Goal: Find specific page/section: Find specific page/section

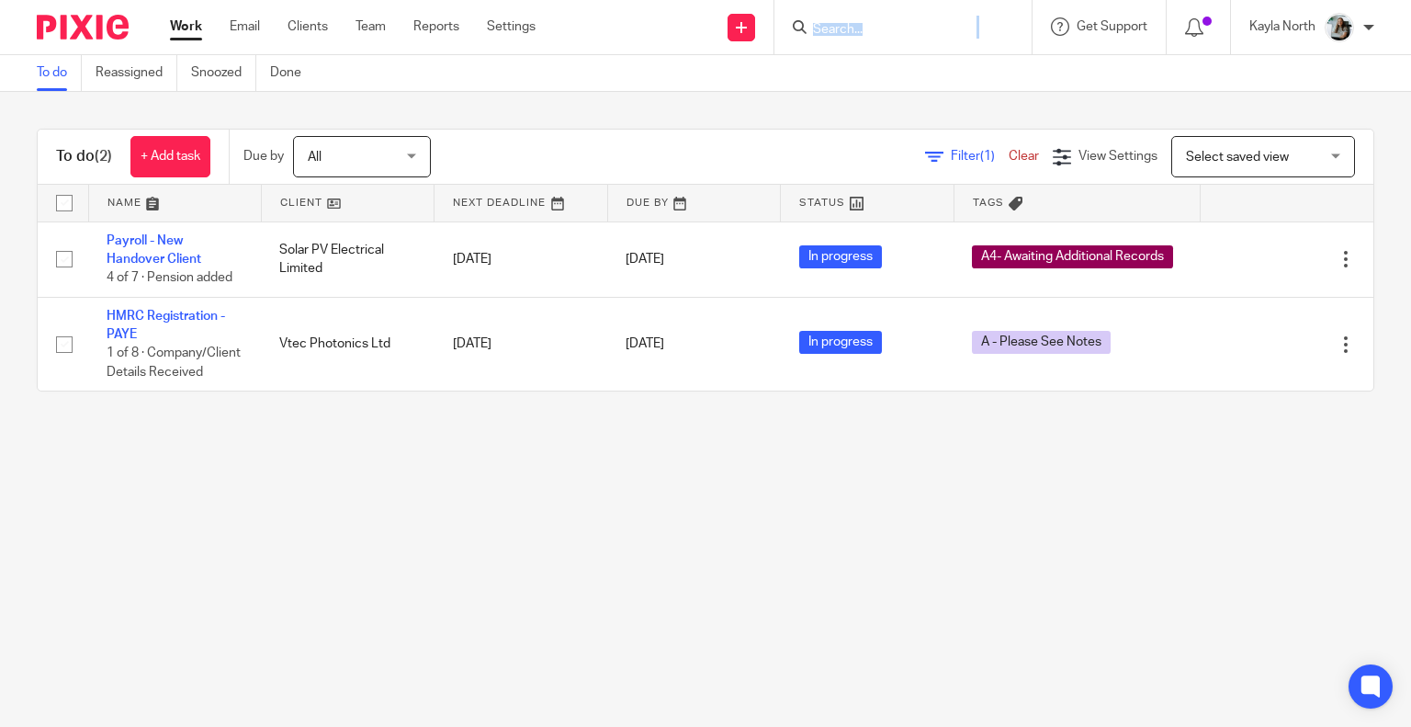
drag, startPoint x: 854, startPoint y: 39, endPoint x: 847, endPoint y: 27, distance: 14.0
click at [853, 39] on div at bounding box center [902, 27] width 257 height 54
click at [846, 23] on input "Search" at bounding box center [893, 30] width 165 height 17
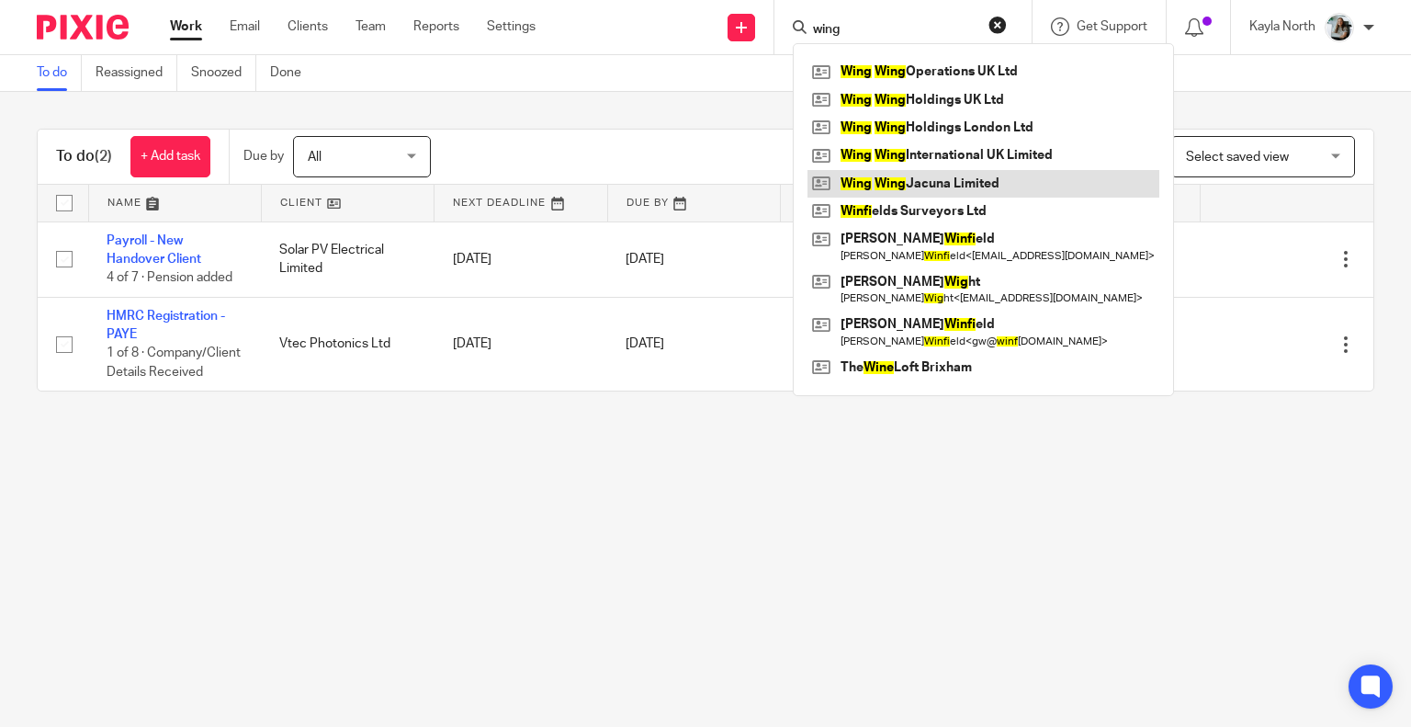
type input "wing"
click at [883, 172] on link at bounding box center [984, 184] width 352 height 28
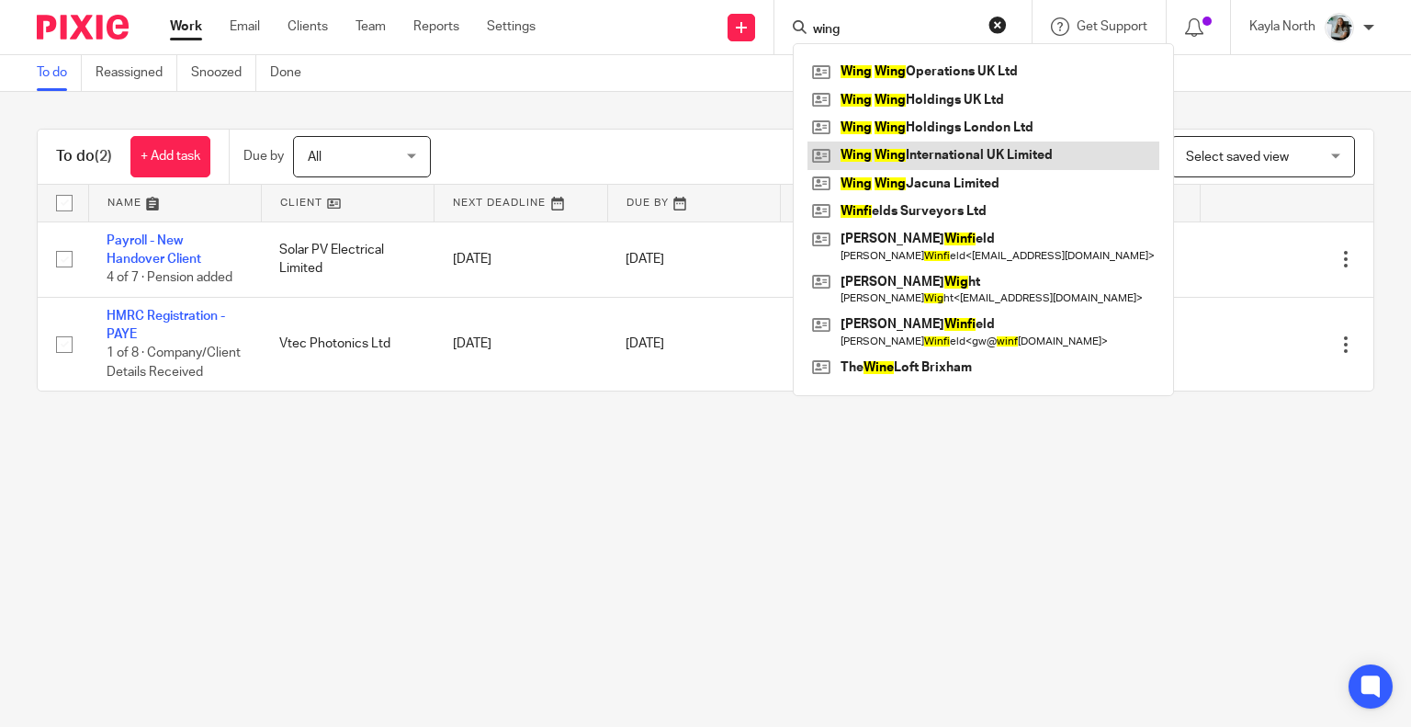
click at [880, 158] on link at bounding box center [984, 155] width 352 height 28
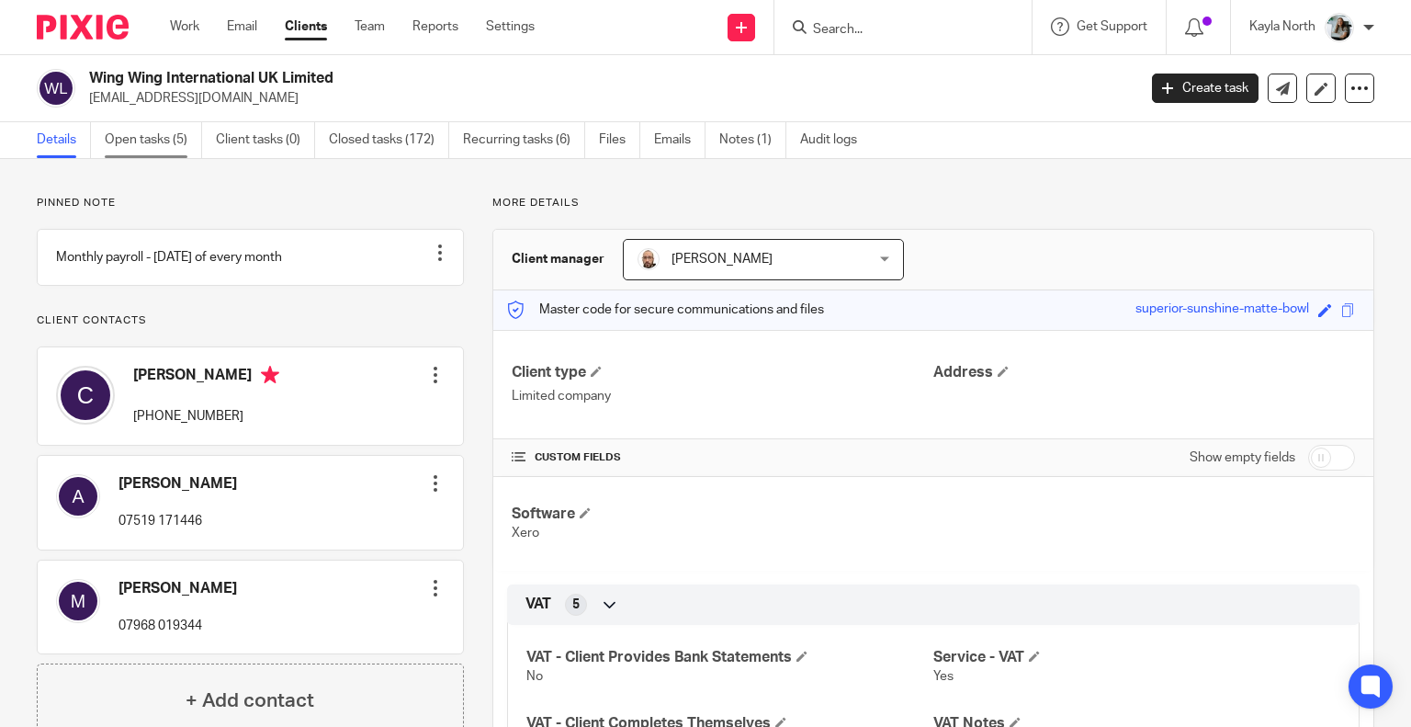
click at [156, 135] on link "Open tasks (5)" at bounding box center [153, 140] width 97 height 36
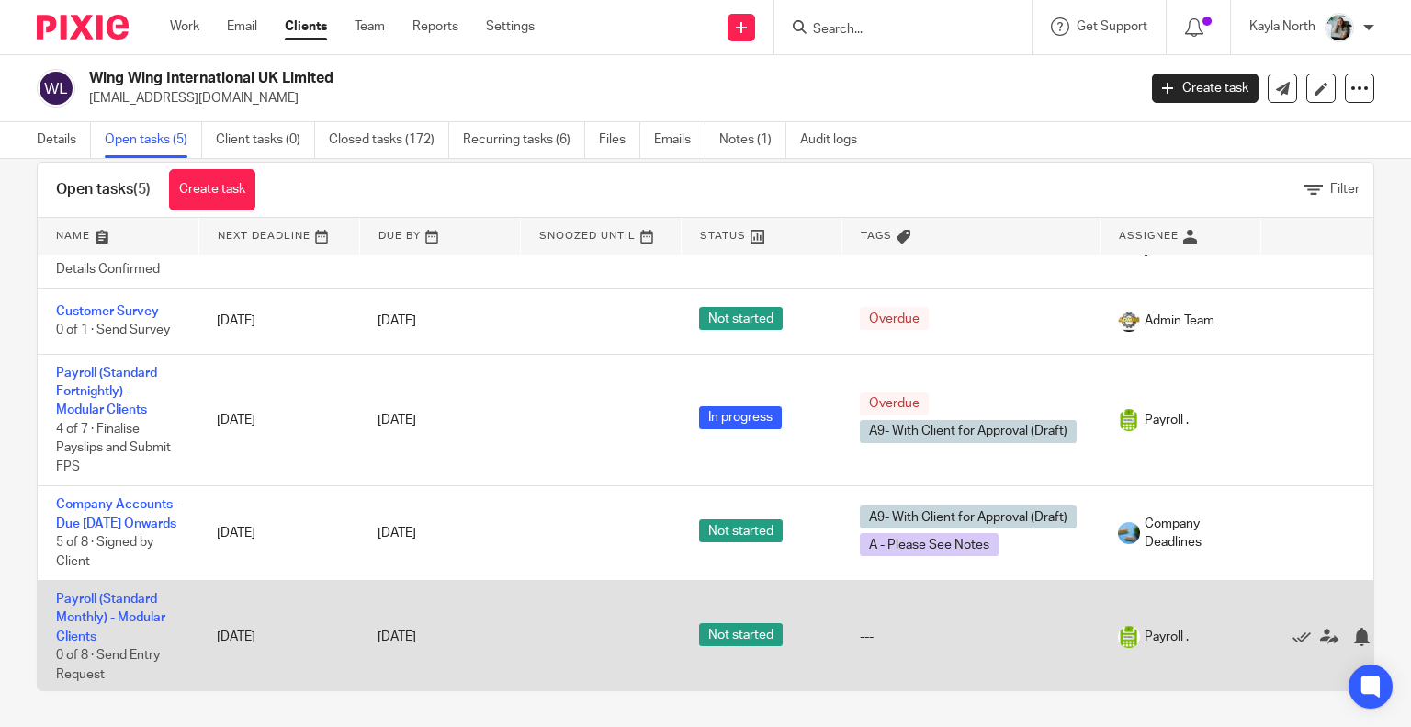
scroll to position [6, 0]
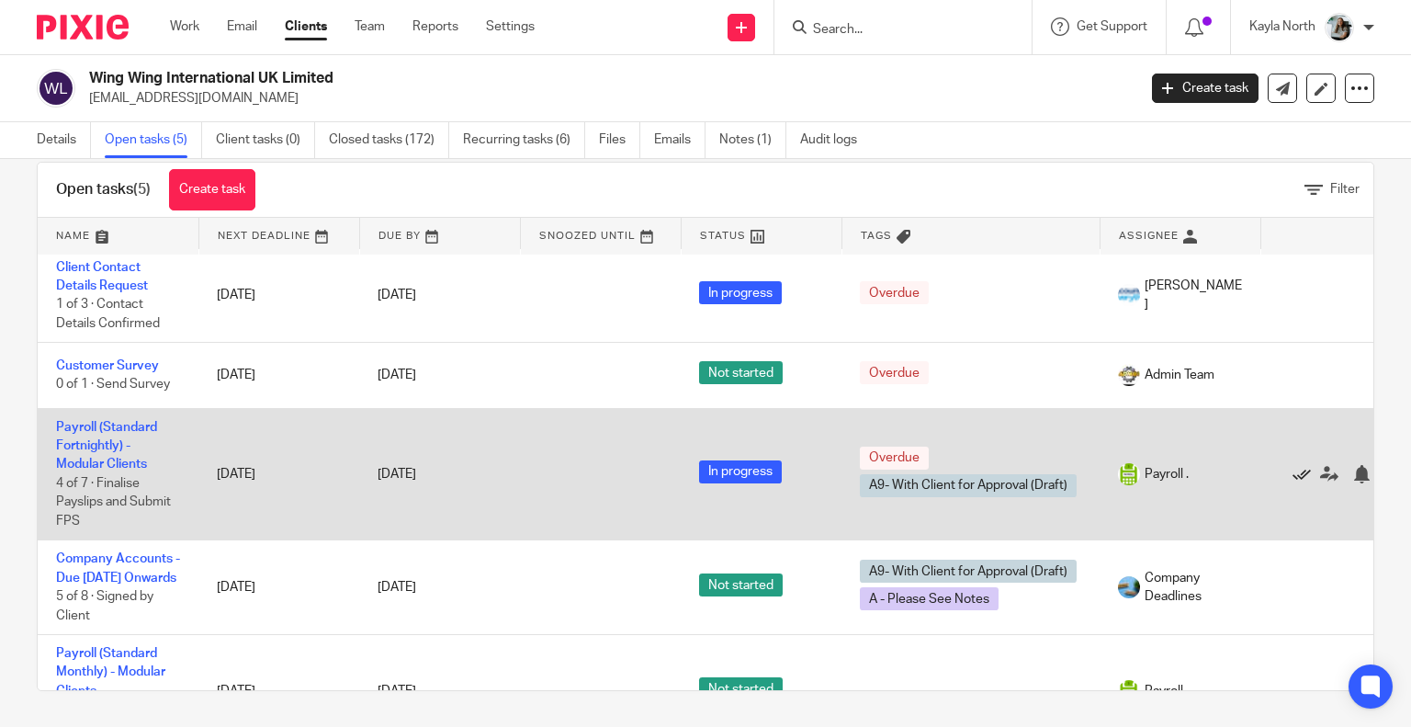
click at [1301, 469] on icon at bounding box center [1302, 474] width 18 height 18
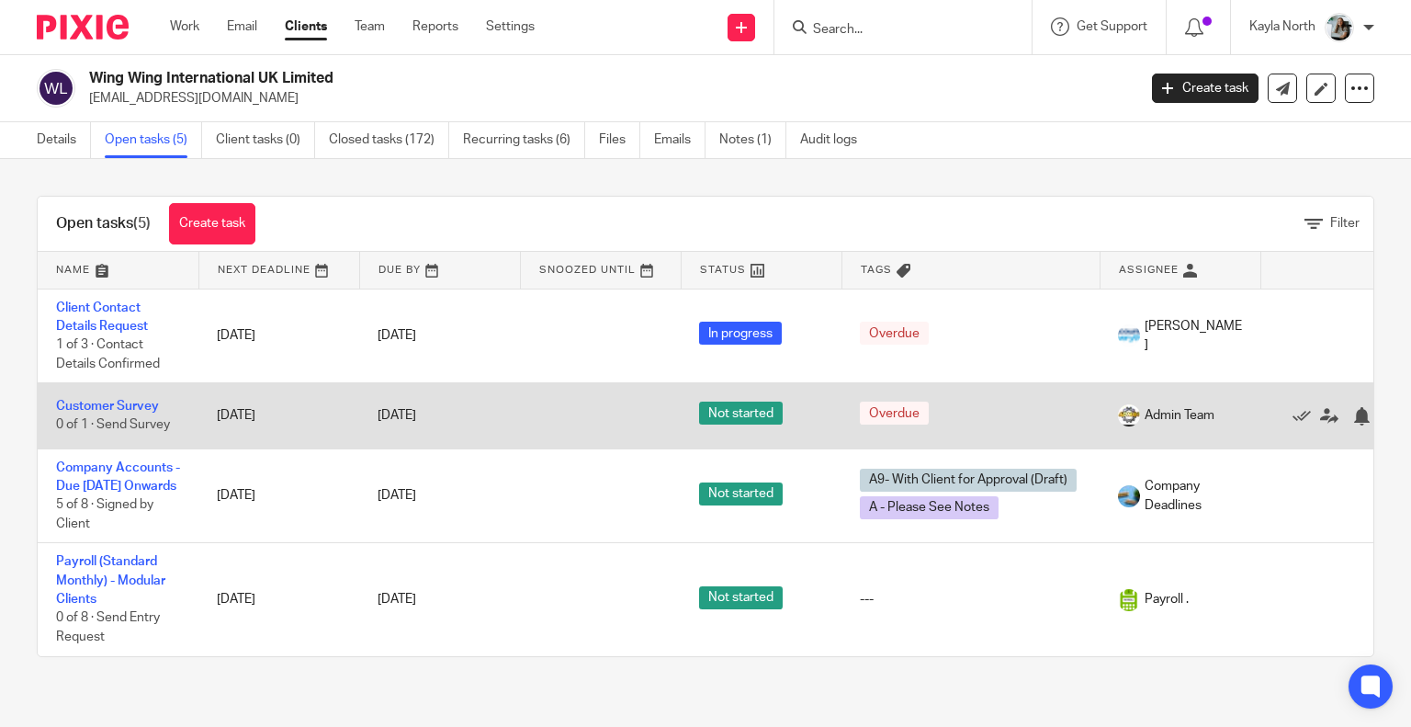
scroll to position [0, 0]
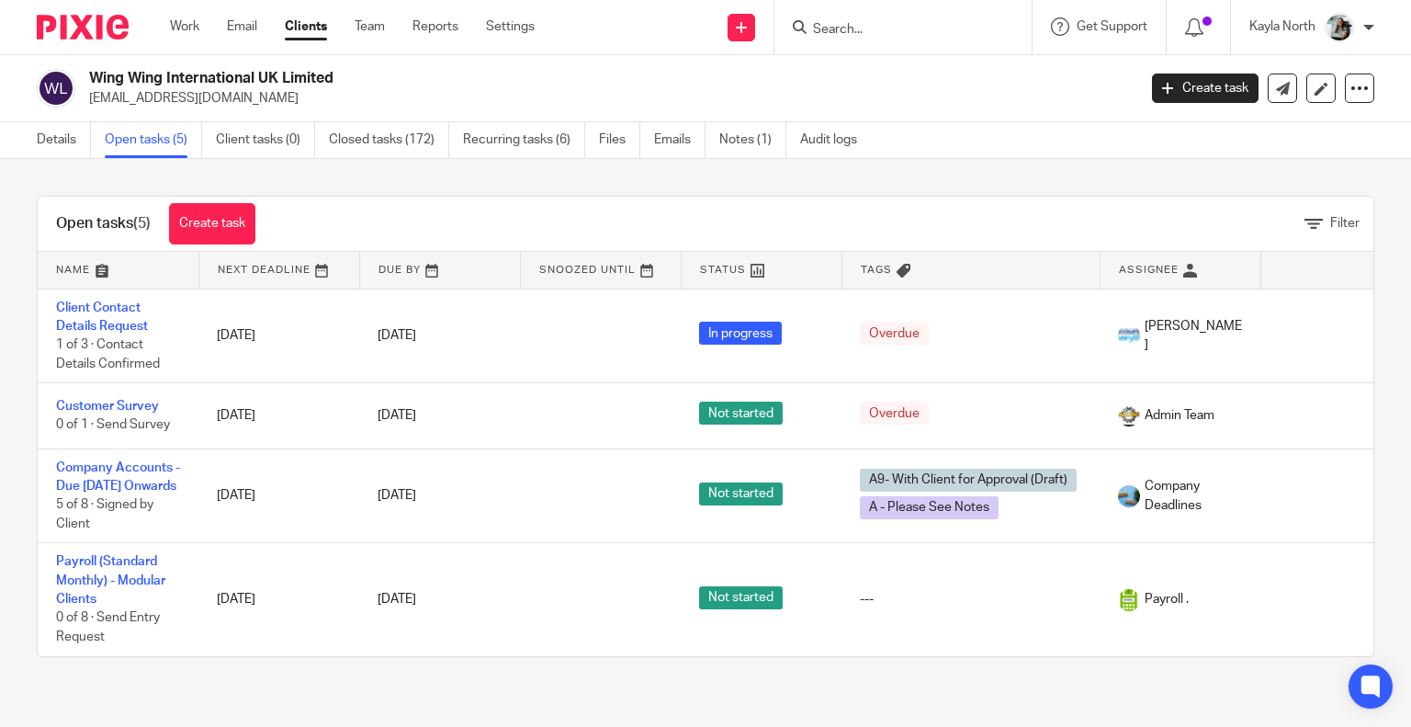
click at [87, 28] on img at bounding box center [83, 27] width 92 height 25
